Goal: Check status: Check status

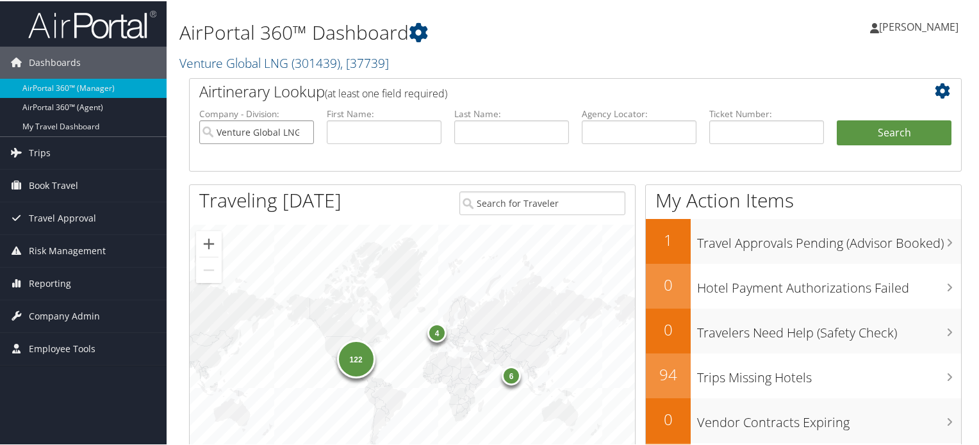
click at [304, 131] on input "Venture Global LNG" at bounding box center [256, 131] width 115 height 24
click at [651, 126] on input "text" at bounding box center [639, 131] width 115 height 24
paste input "DNC26Y"
type input "DNC26Y"
click at [915, 133] on button "Search" at bounding box center [893, 132] width 115 height 26
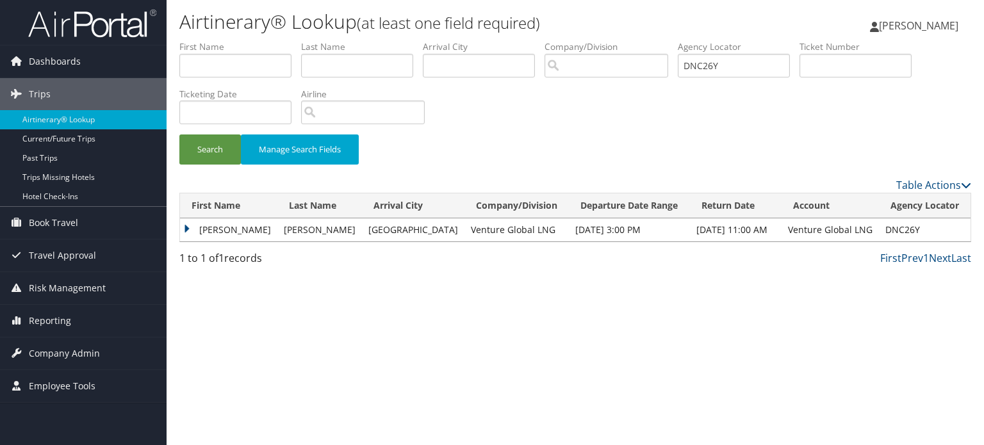
click at [227, 232] on td "[PERSON_NAME]" at bounding box center [228, 229] width 97 height 23
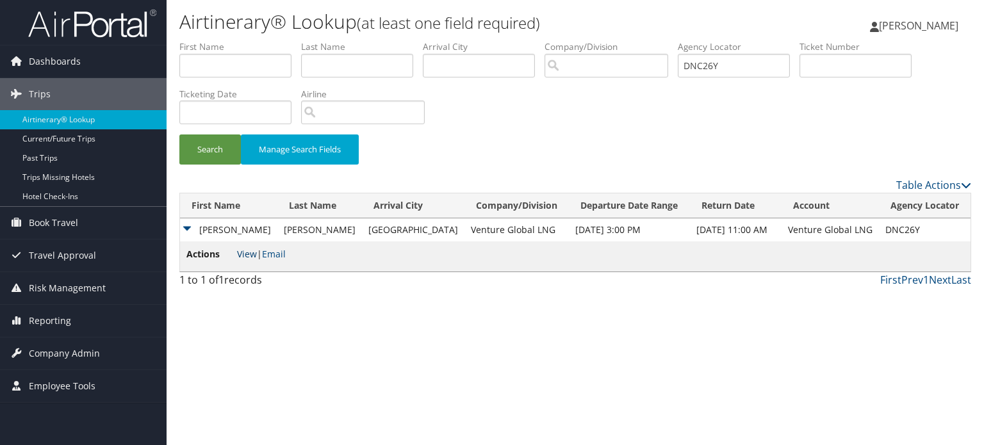
click at [249, 256] on link "View" at bounding box center [247, 254] width 20 height 12
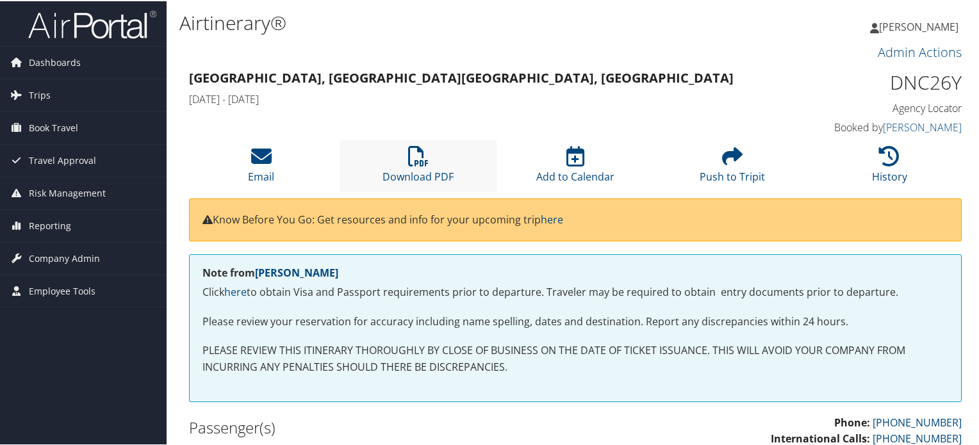
click at [428, 158] on li "Download PDF" at bounding box center [417, 164] width 157 height 52
